Goal: Information Seeking & Learning: Learn about a topic

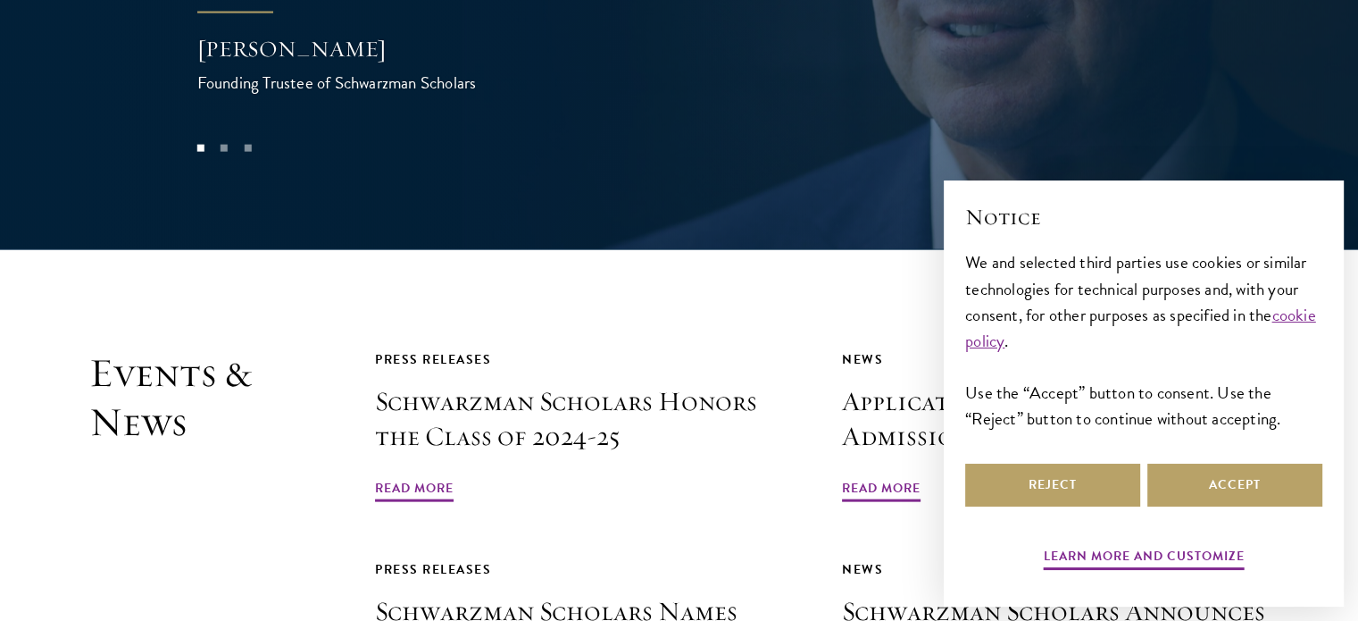
scroll to position [3933, 0]
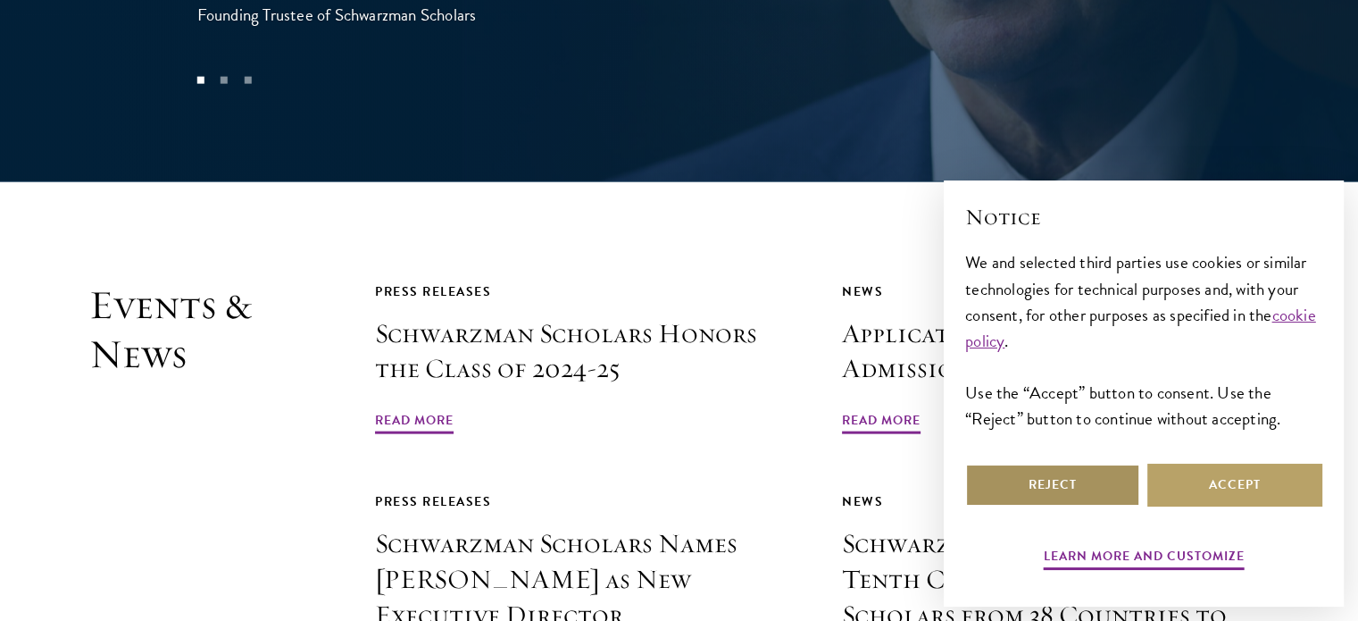
click at [1129, 475] on button "Reject" at bounding box center [1052, 485] width 175 height 43
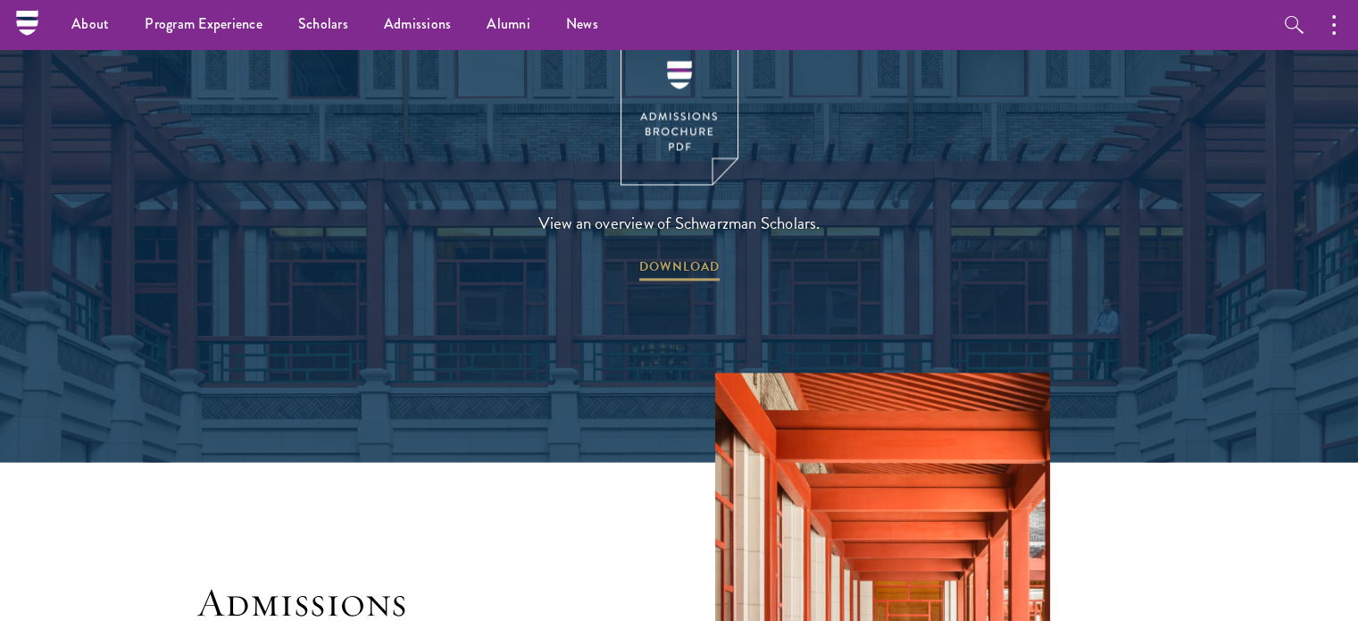
scroll to position [2177, 0]
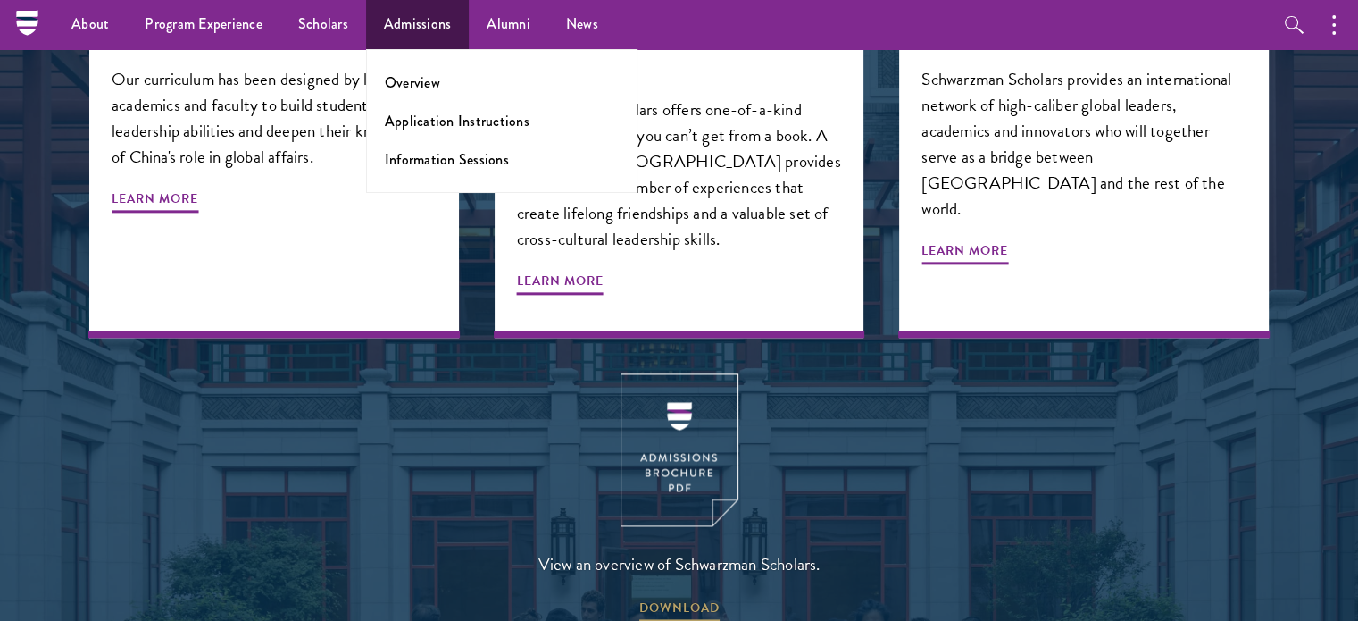
click at [405, 101] on ul "Overview Application Instructions Information Sessions" at bounding box center [502, 121] width 272 height 144
click at [410, 81] on link "Overview" at bounding box center [412, 82] width 55 height 21
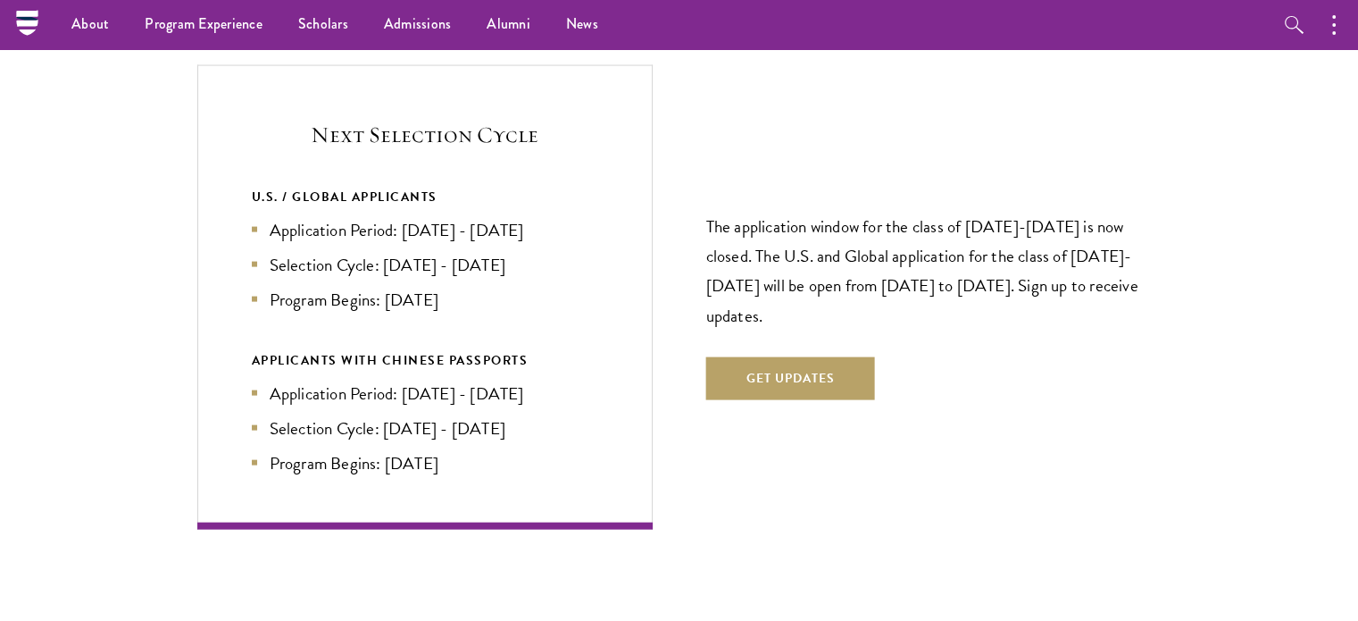
scroll to position [3806, 0]
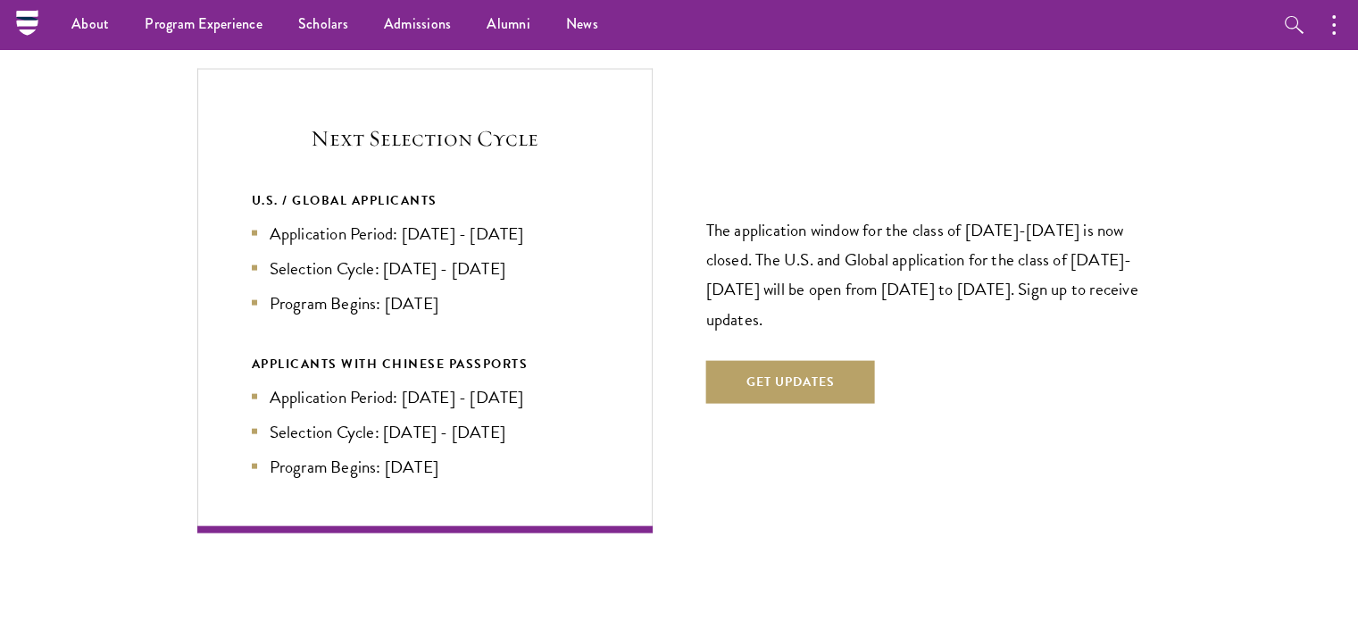
click at [461, 221] on ul "Application Period: Apr 2026 - Sep 2026 Selection Cycle: Oct - Nov 2026 Program…" at bounding box center [425, 269] width 347 height 96
click at [446, 247] on ul "Application Period: Apr 2026 - Sep 2026 Selection Cycle: Oct - Nov 2026 Program…" at bounding box center [425, 269] width 347 height 96
click at [430, 281] on div "U.S. / GLOBAL APPLICANTS Application Period: Apr 2026 - Sep 2026 Selection Cycl…" at bounding box center [425, 333] width 347 height 289
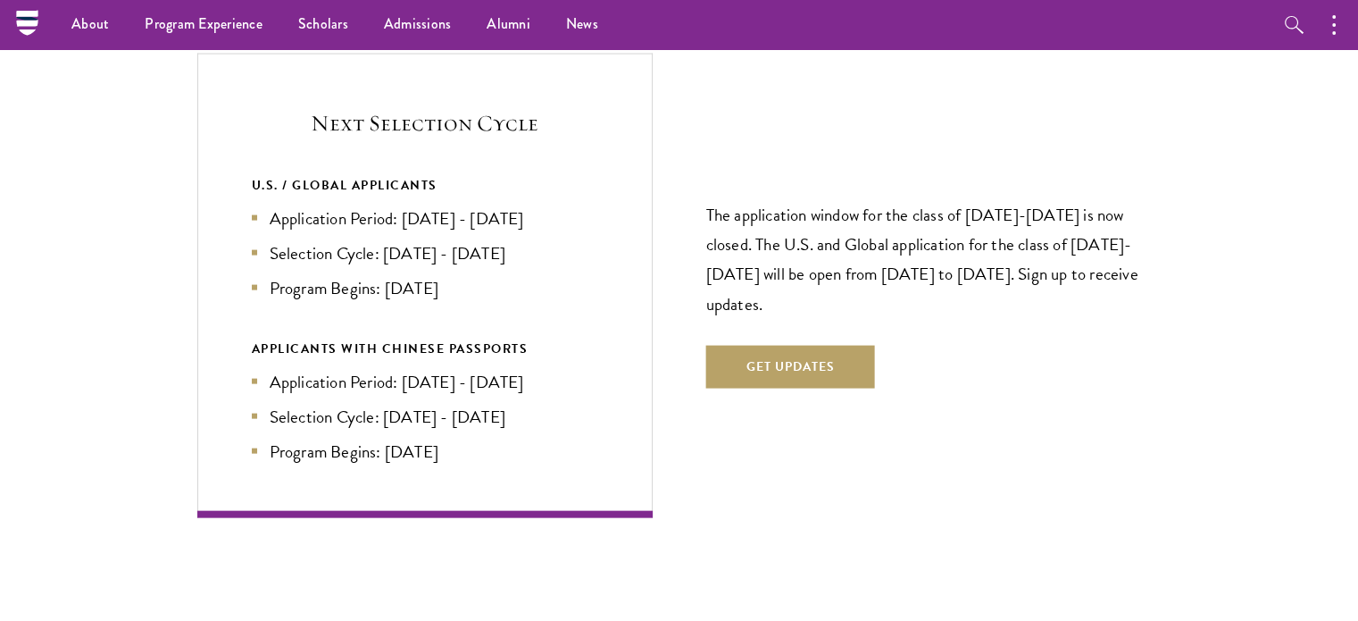
scroll to position [3821, 0]
